Goal: Communication & Community: Connect with others

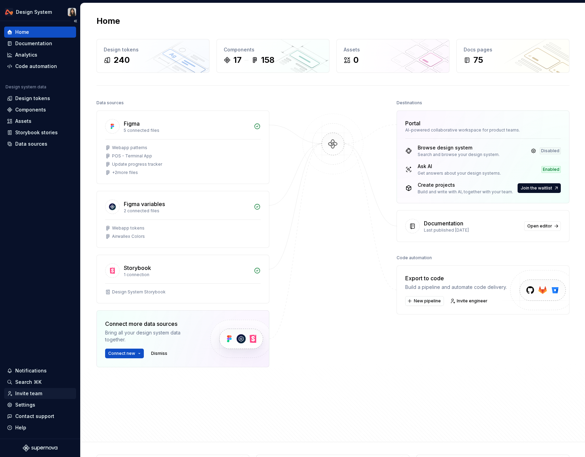
click at [40, 396] on div "Invite team" at bounding box center [28, 393] width 27 height 7
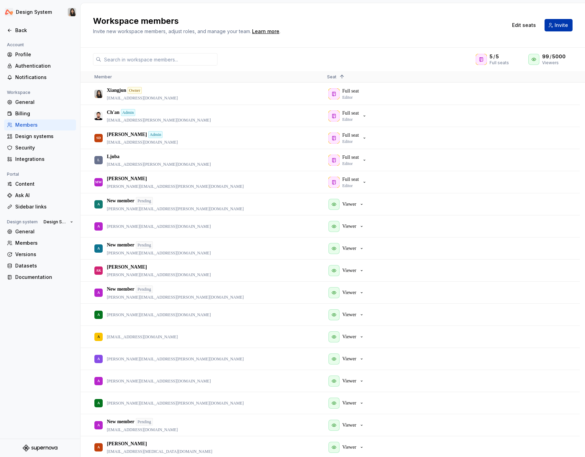
click at [561, 19] on button "Invite" at bounding box center [558, 25] width 28 height 12
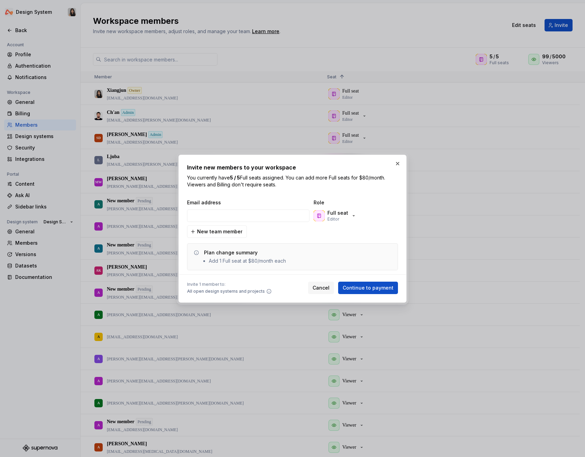
type input "[DOMAIN_NAME][EMAIL_ADDRESS][DOMAIN_NAME]"
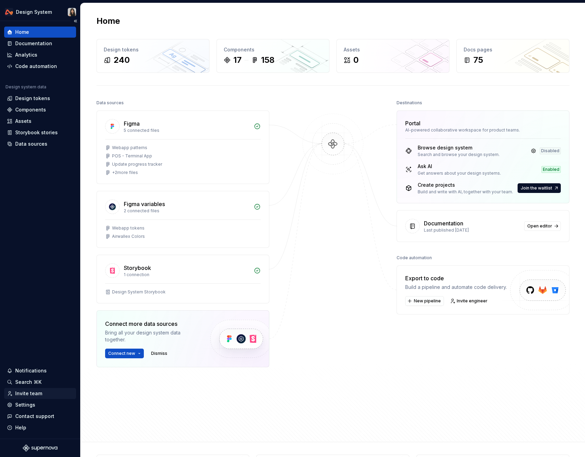
click at [33, 397] on div "Invite team" at bounding box center [28, 393] width 27 height 7
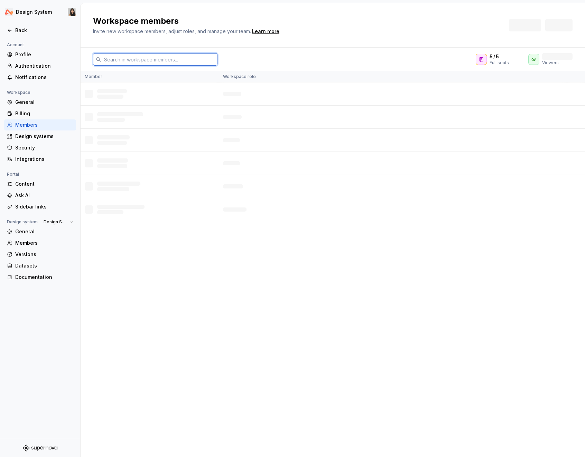
click at [147, 60] on input "text" at bounding box center [159, 59] width 116 height 12
click at [326, 48] on div "5 / 5 Full seats 69 / 5000 Viewers Member Workspace role L L L L L L" at bounding box center [332, 253] width 504 height 410
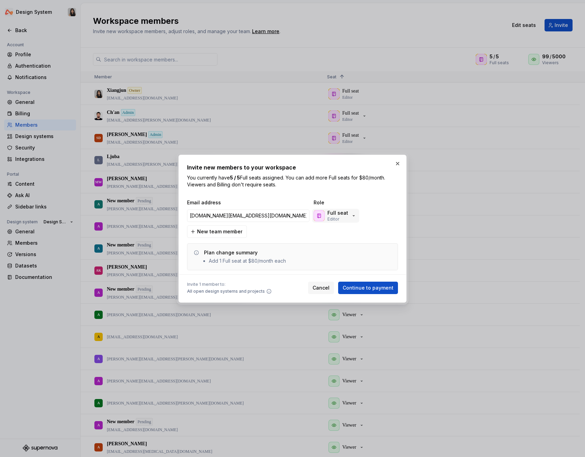
click at [342, 221] on div "Full seat Editor" at bounding box center [337, 216] width 21 height 12
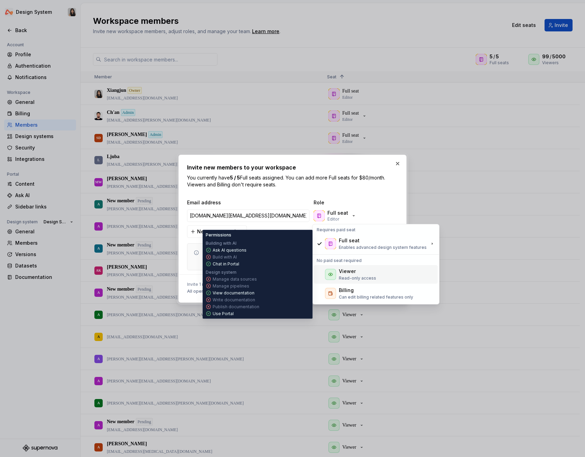
click at [342, 278] on p "Read-only access" at bounding box center [357, 279] width 37 height 6
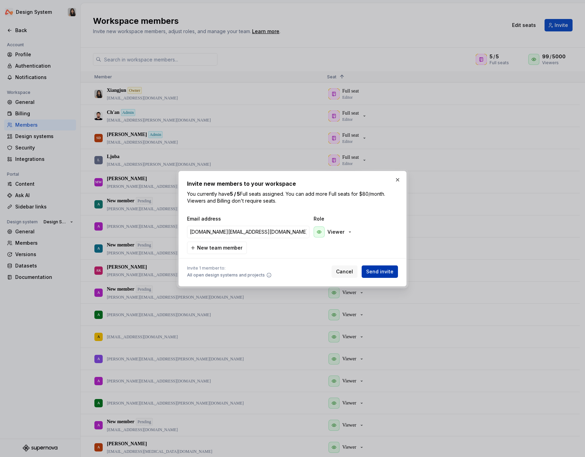
click at [378, 270] on span "Send invite" at bounding box center [379, 271] width 27 height 7
